Goal: Task Accomplishment & Management: Complete application form

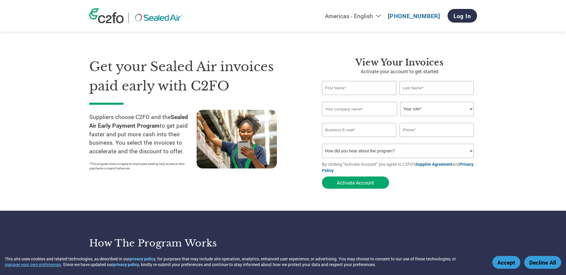
click at [328, 86] on input "text" at bounding box center [359, 88] width 75 height 14
type input "KITTY"
type input "BROWN"
type input "M7 HRP LLC, dba [PERSON_NAME] Rubber Products"
type input "[EMAIL_ADDRESS][DOMAIN_NAME]"
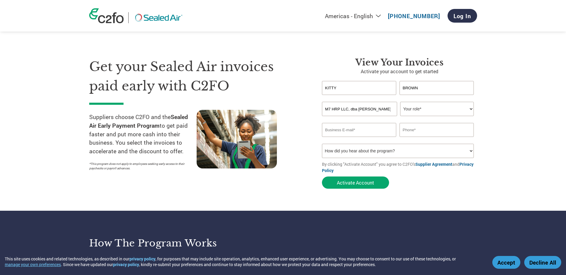
type input "3309233256"
click at [470, 108] on select "Your role* CFO Controller Credit Manager Finance Director Treasurer CEO Preside…" at bounding box center [437, 109] width 74 height 14
select select "OFFICE_MANAGER"
click at [400, 102] on select "Your role* CFO Controller Credit Manager Finance Director Treasurer CEO Preside…" at bounding box center [437, 109] width 74 height 14
click at [469, 150] on select "How did you hear about the program? Received a letter Email Social Media Online…" at bounding box center [398, 151] width 152 height 14
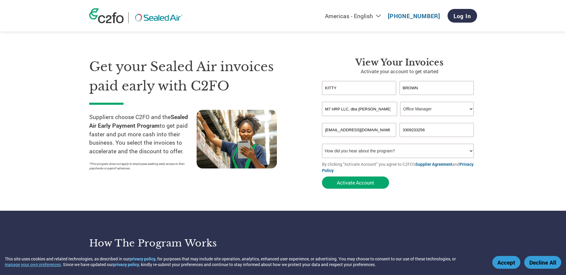
select select "Received a Letter"
click at [322, 144] on select "How did you hear about the program? Received a letter Email Social Media Online…" at bounding box center [398, 151] width 152 height 14
click at [361, 184] on button "Activate Account" at bounding box center [355, 183] width 67 height 12
